Goal: Check status: Check status

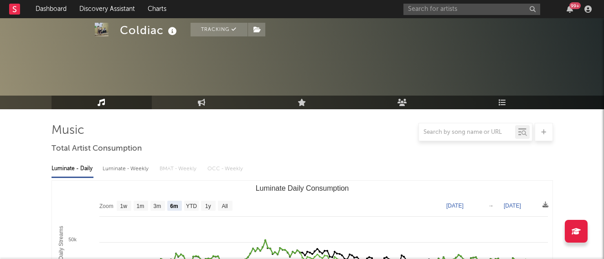
select select "6m"
select select "1m"
select select "6m"
select select "1w"
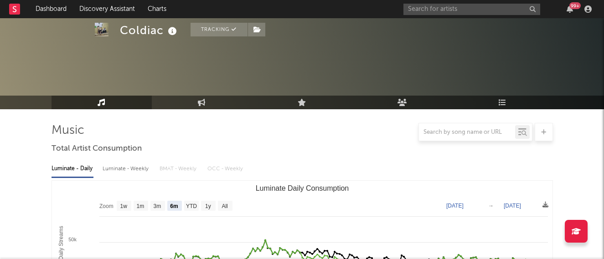
select select "All"
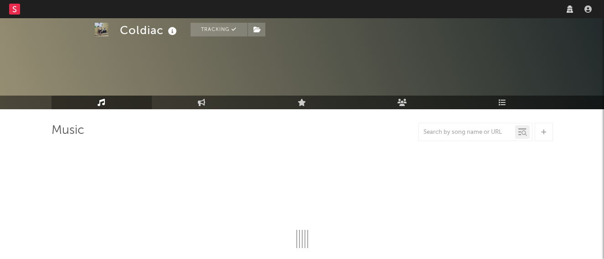
scroll to position [57, 0]
